Goal: Task Accomplishment & Management: Use online tool/utility

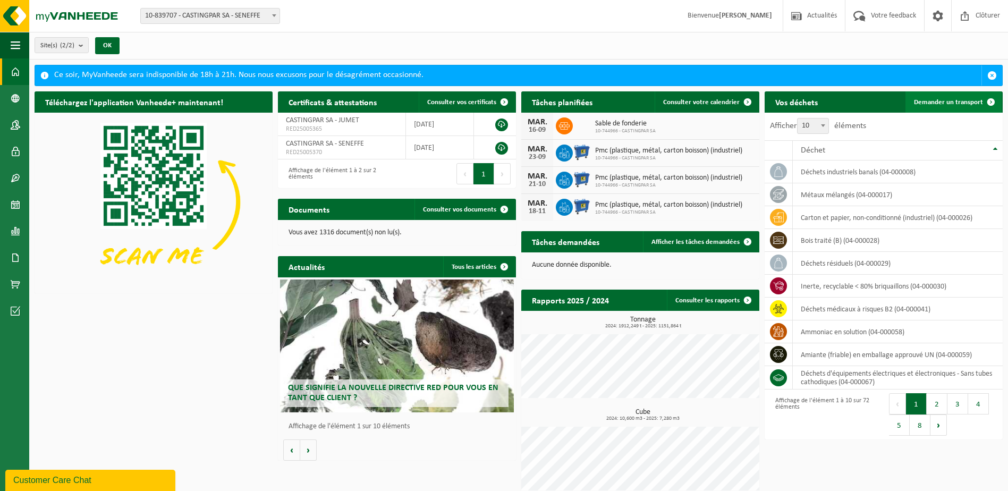
click at [956, 102] on span "Demander un transport" at bounding box center [948, 102] width 69 height 7
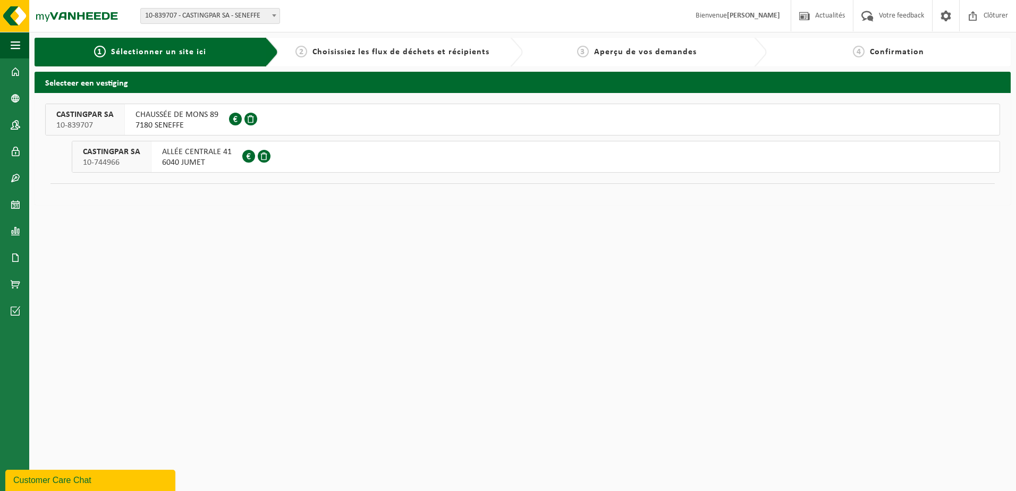
click at [163, 122] on span "7180 SENEFFE" at bounding box center [177, 125] width 83 height 11
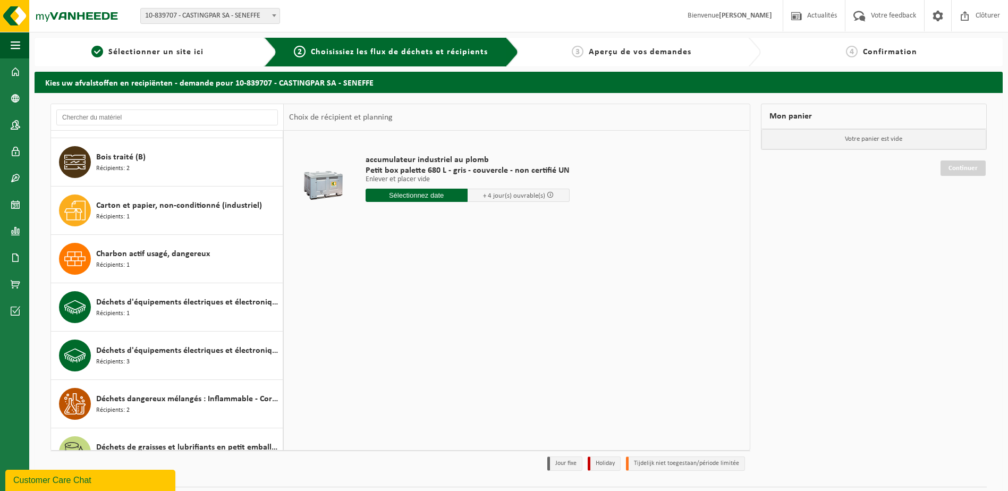
scroll to position [638, 0]
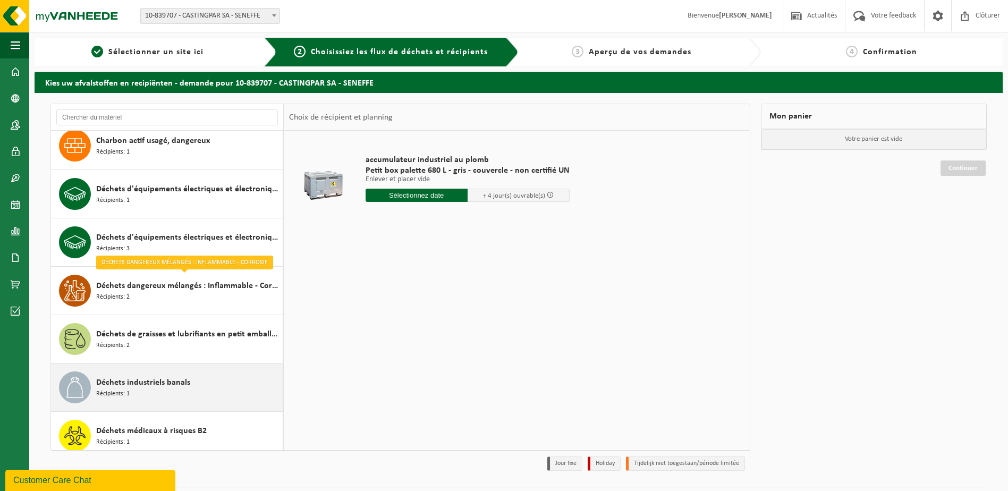
click at [196, 388] on div "Déchets industriels banals Récipients: 1" at bounding box center [188, 388] width 184 height 32
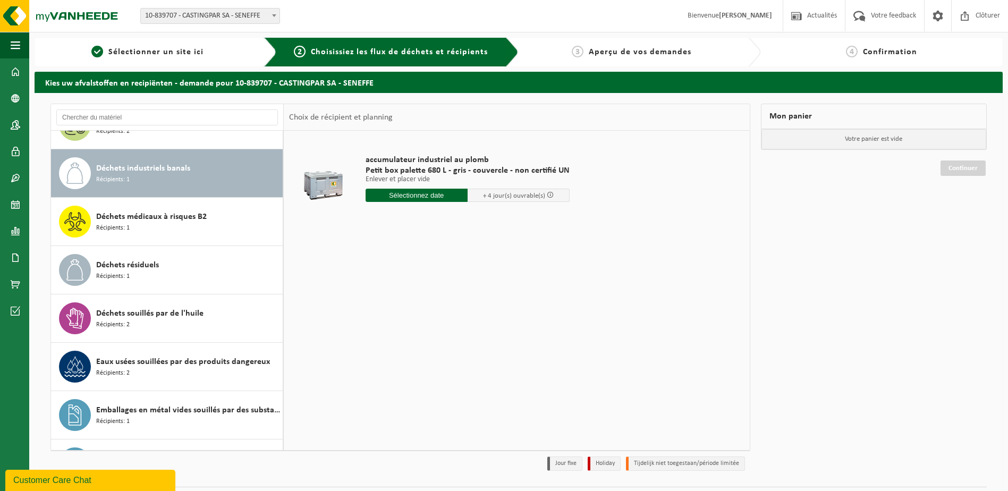
scroll to position [871, 0]
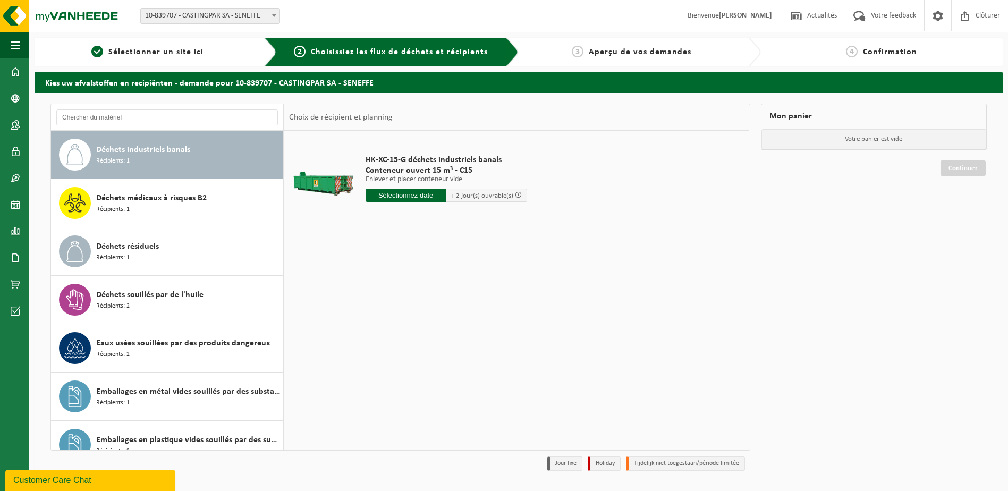
click at [412, 193] on input "text" at bounding box center [406, 195] width 81 height 13
click at [414, 294] on div "17" at bounding box center [412, 289] width 19 height 17
type input "à partir de 2025-09-17"
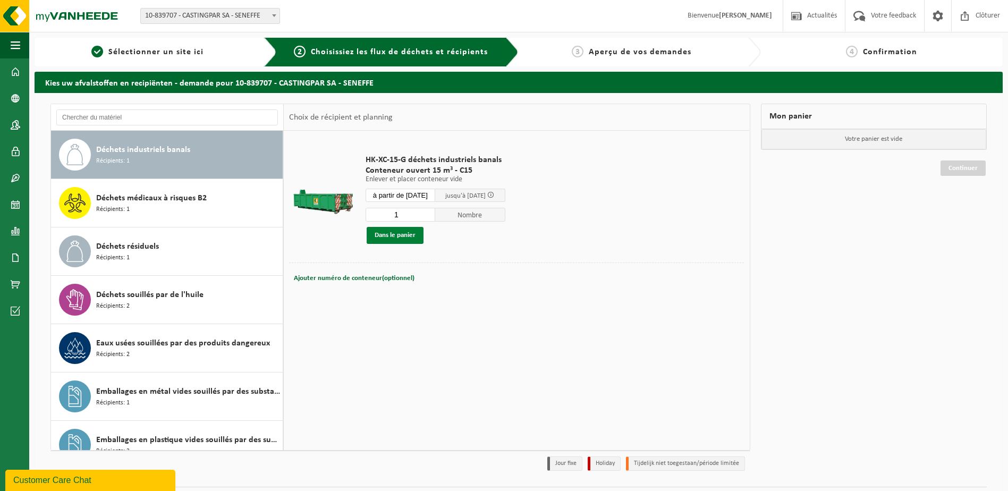
click at [383, 230] on button "Dans le panier" at bounding box center [395, 235] width 57 height 17
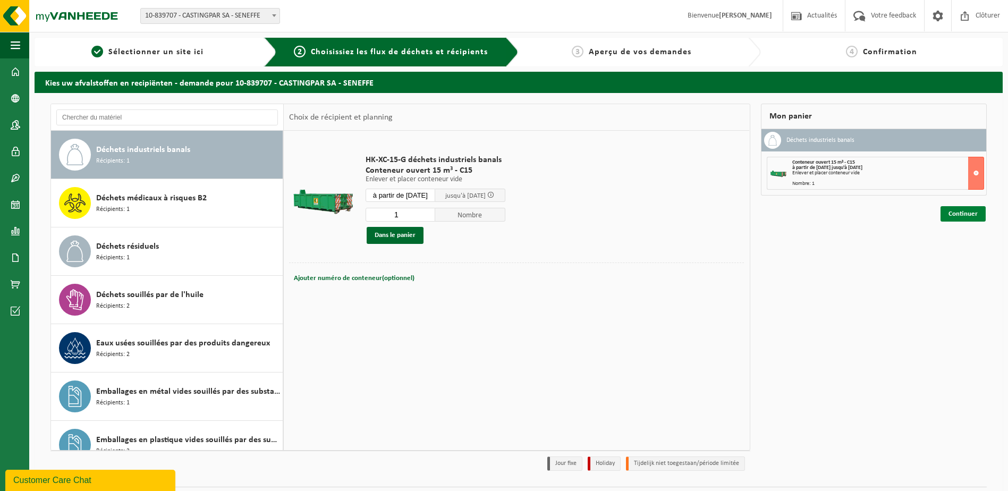
click at [950, 212] on link "Continuer" at bounding box center [963, 213] width 45 height 15
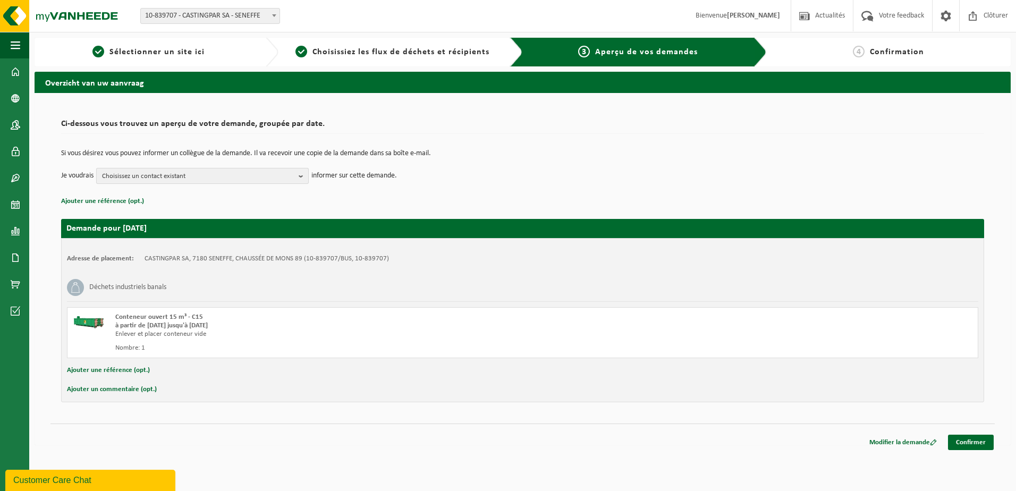
click at [301, 174] on b "button" at bounding box center [304, 176] width 10 height 15
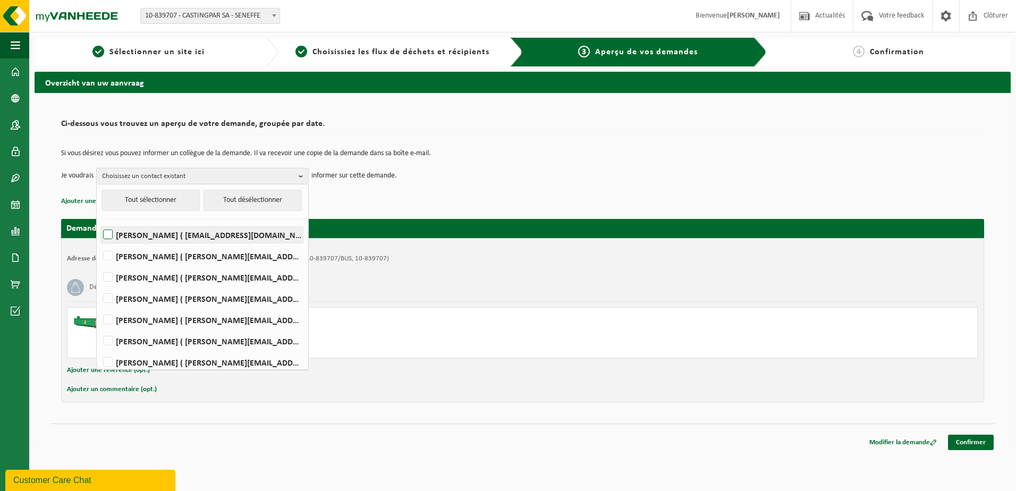
click at [108, 234] on label "[PERSON_NAME] ( [EMAIL_ADDRESS][DOMAIN_NAME] )" at bounding box center [202, 235] width 202 height 16
click at [99, 222] on input "[PERSON_NAME] ( [EMAIL_ADDRESS][DOMAIN_NAME] )" at bounding box center [99, 221] width 1 height 1
checkbox input "true"
click at [969, 439] on link "Confirmer" at bounding box center [971, 442] width 46 height 15
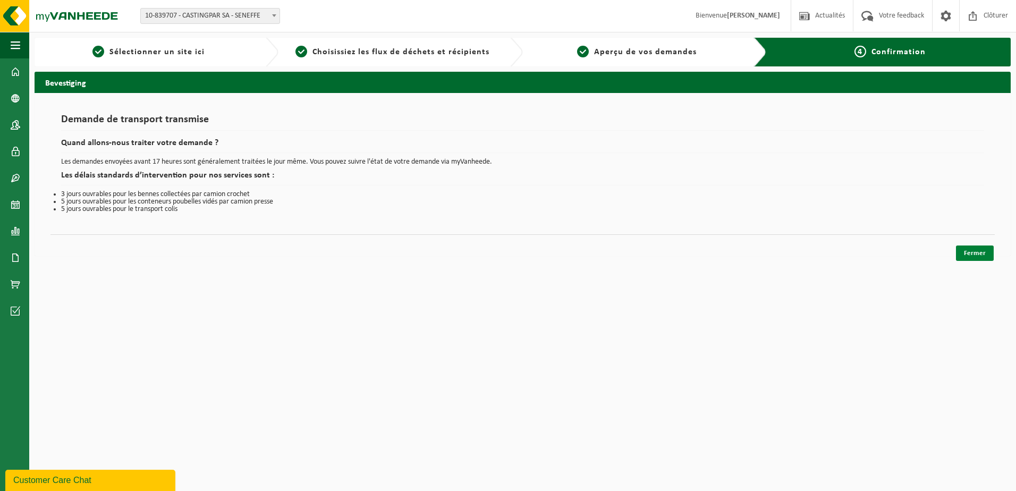
click at [969, 251] on link "Fermer" at bounding box center [975, 253] width 38 height 15
